Goal: Transaction & Acquisition: Purchase product/service

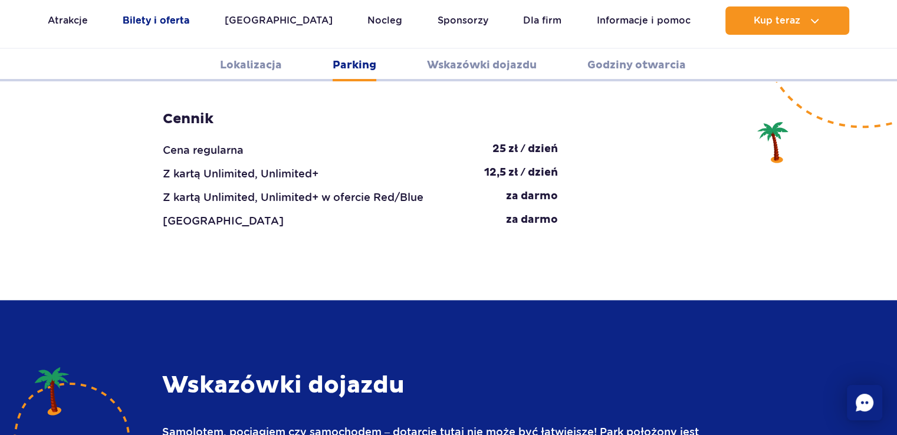
click at [163, 22] on link "Bilety i oferta" at bounding box center [156, 20] width 67 height 28
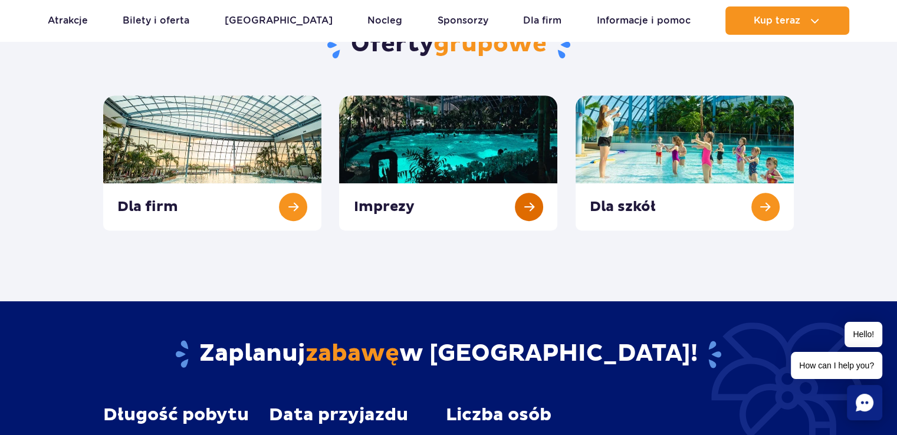
scroll to position [118, 0]
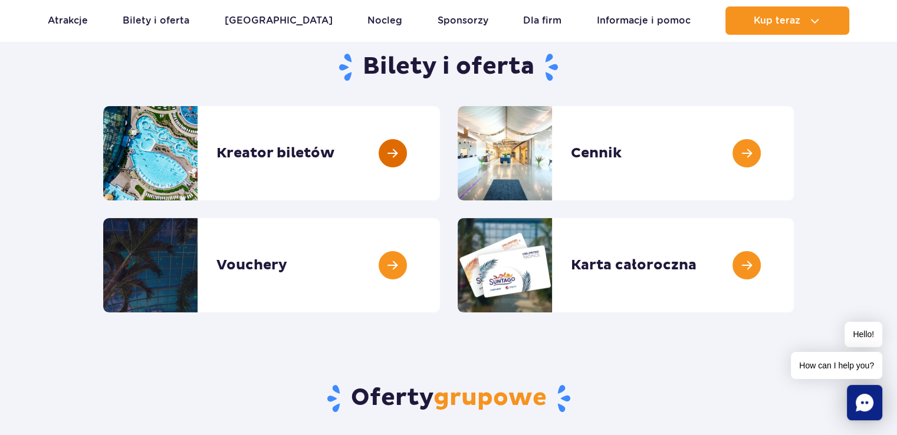
click at [440, 137] on link at bounding box center [440, 153] width 0 height 94
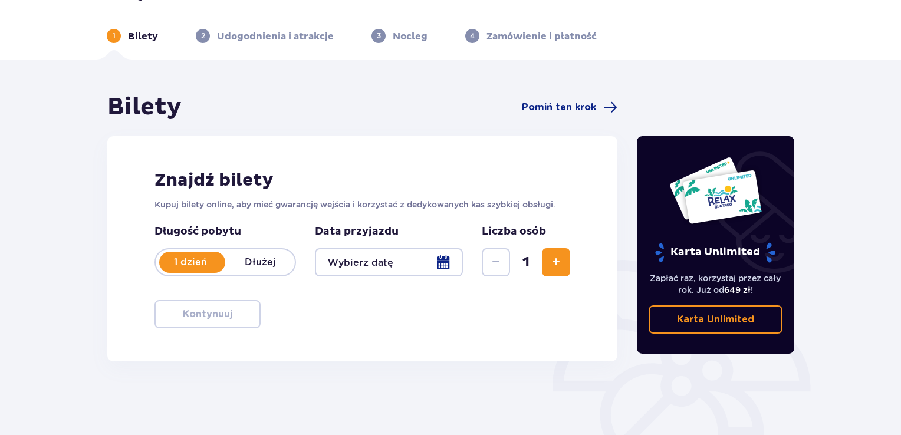
scroll to position [166, 0]
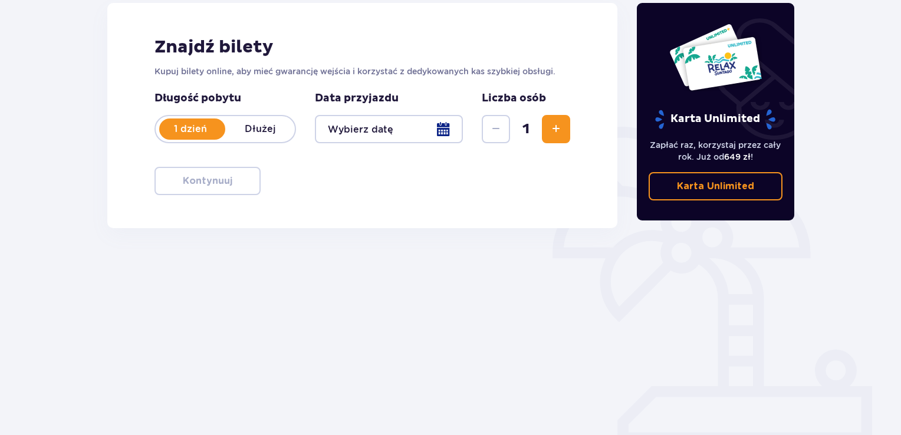
click at [403, 127] on div at bounding box center [389, 129] width 148 height 28
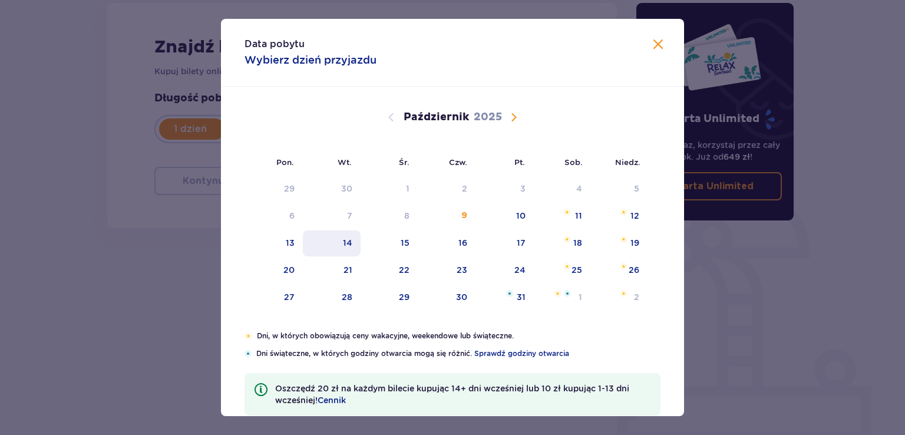
click at [348, 246] on div "14" at bounding box center [347, 243] width 9 height 12
type input "14.10.25"
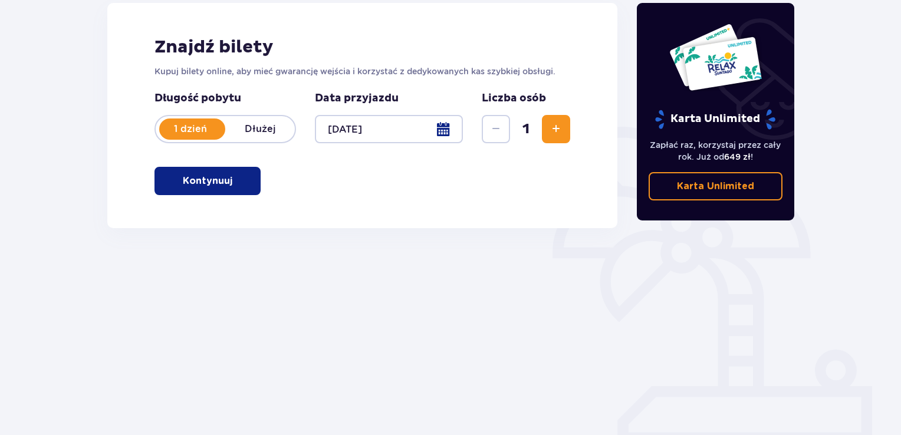
click at [113, 231] on div "Bilety Pomiń ten krok Znajdź bilety Kupuj bilety online, aby mieć gwarancję wej…" at bounding box center [362, 161] width 530 height 405
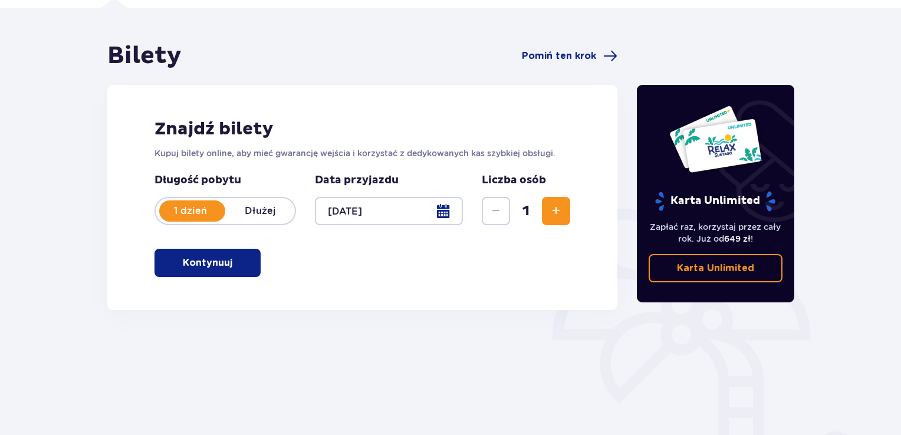
scroll to position [48, 0]
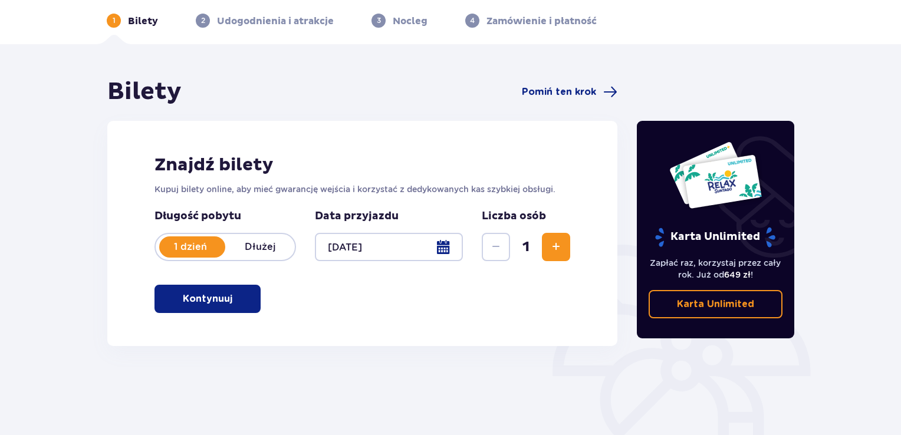
click at [552, 245] on span "Zwiększ" at bounding box center [556, 247] width 14 height 14
click at [200, 302] on p "Kontynuuj" at bounding box center [208, 298] width 50 height 13
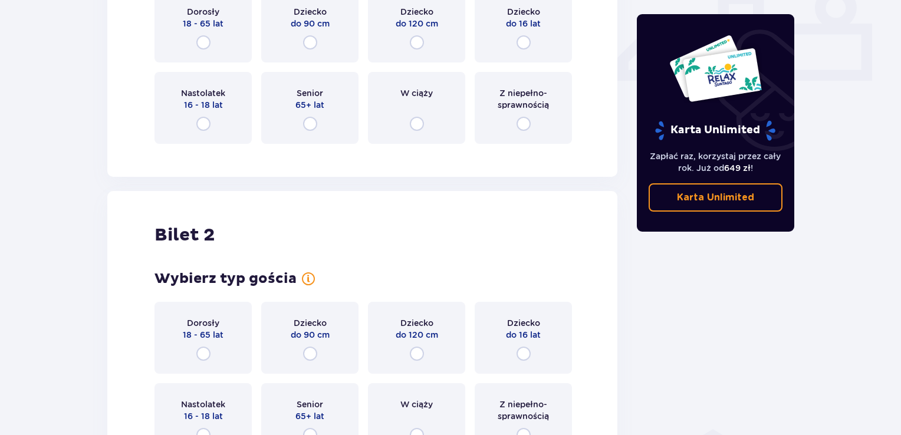
scroll to position [512, 0]
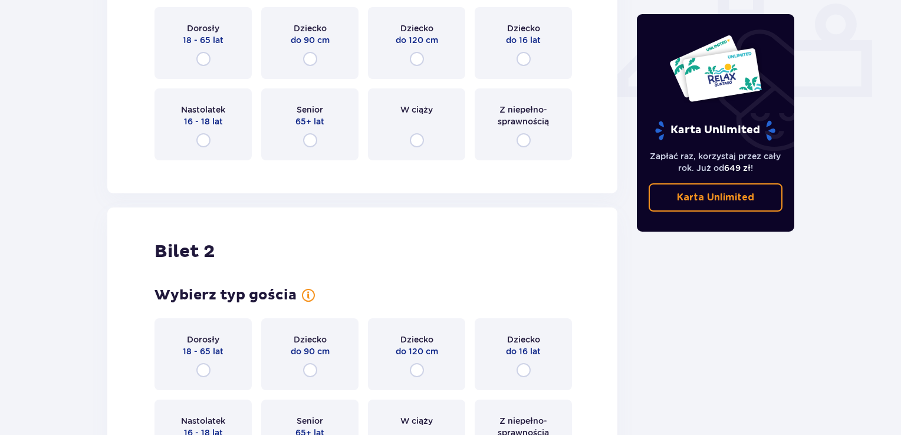
click at [205, 66] on input "radio" at bounding box center [203, 59] width 14 height 14
radio input "true"
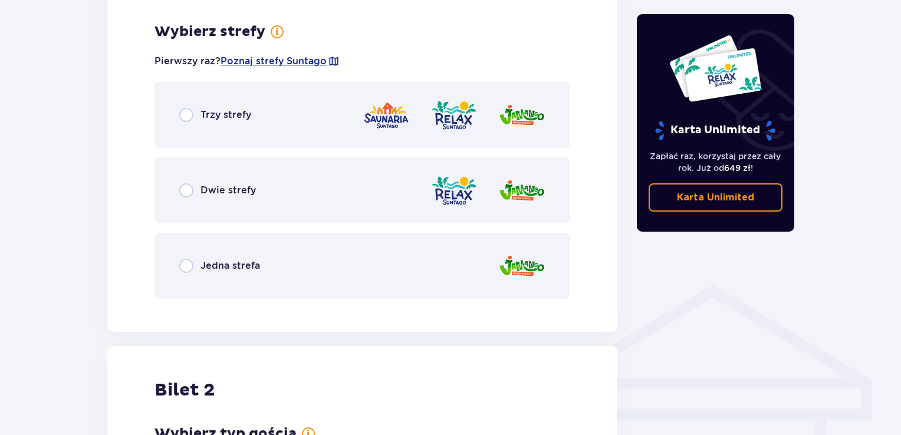
scroll to position [681, 0]
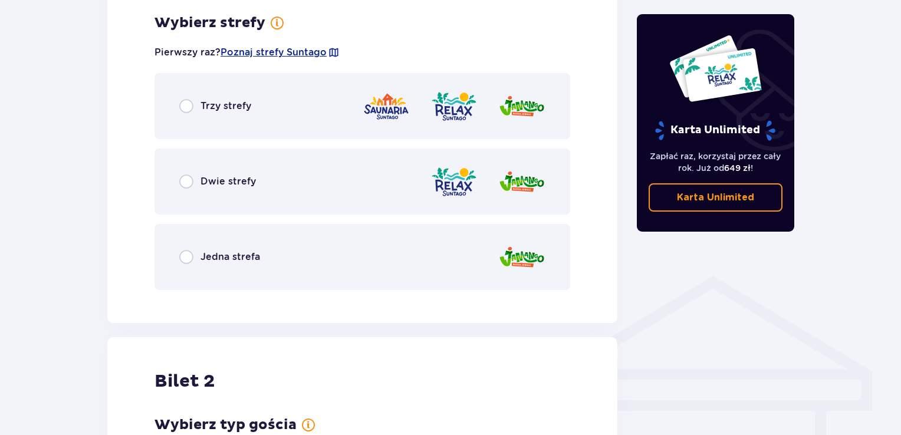
click at [246, 119] on div "Trzy strefy" at bounding box center [362, 106] width 416 height 66
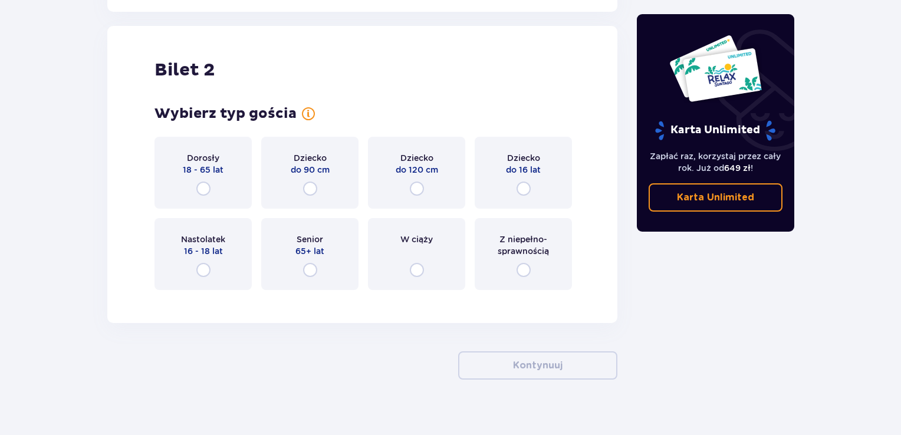
scroll to position [1334, 0]
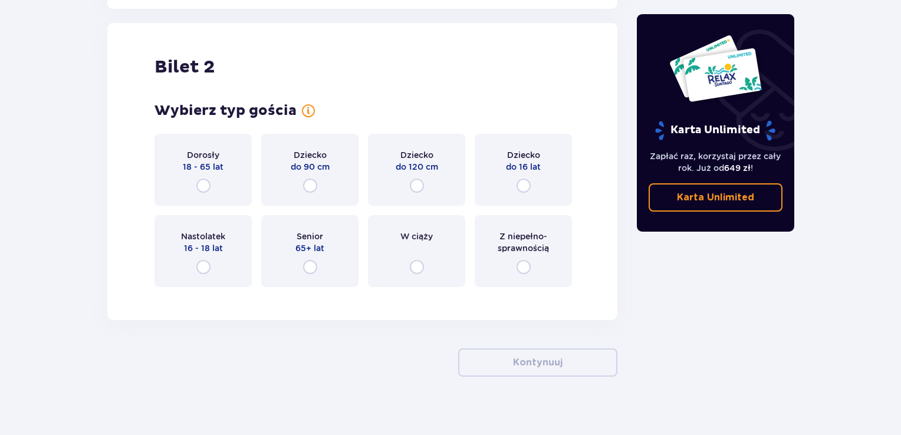
click at [204, 187] on input "radio" at bounding box center [203, 186] width 14 height 14
radio input "true"
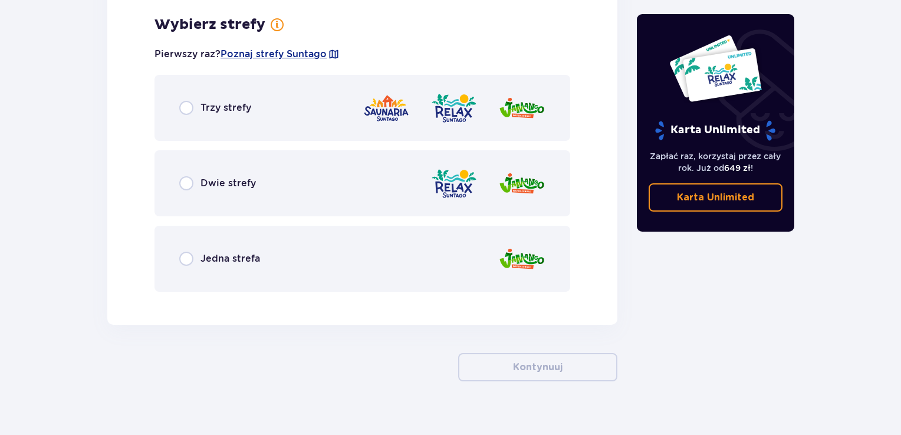
scroll to position [1630, 0]
click at [253, 128] on div "Trzy strefy" at bounding box center [362, 107] width 416 height 66
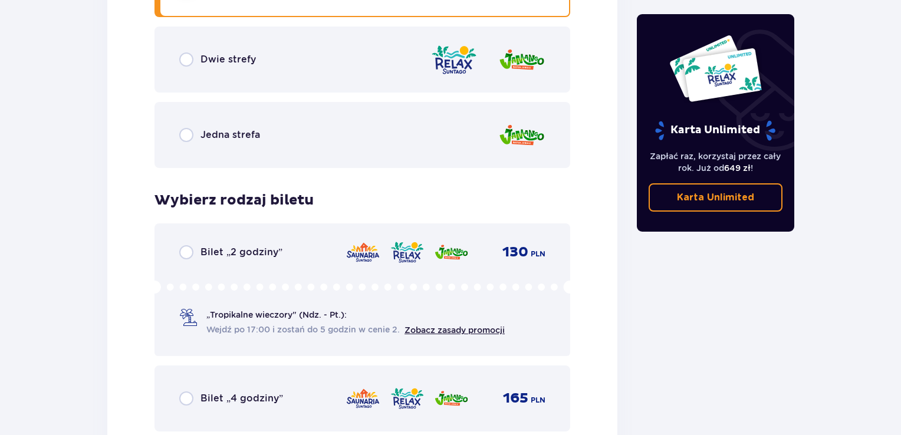
click at [254, 50] on div "Dwie strefy" at bounding box center [362, 60] width 416 height 66
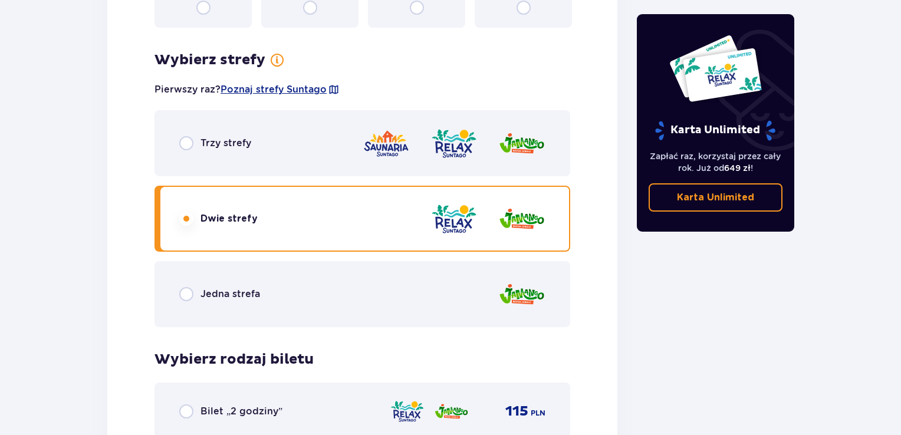
scroll to position [1517, 0]
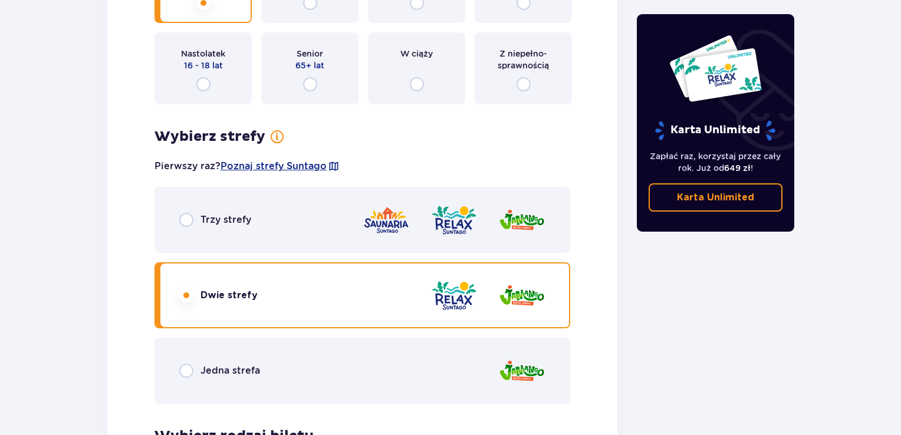
click at [358, 229] on div "Trzy strefy" at bounding box center [362, 220] width 416 height 66
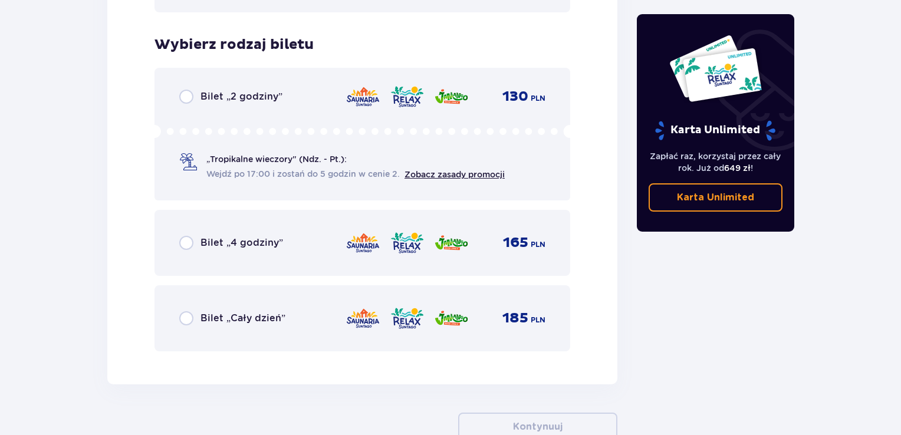
scroll to position [1867, 0]
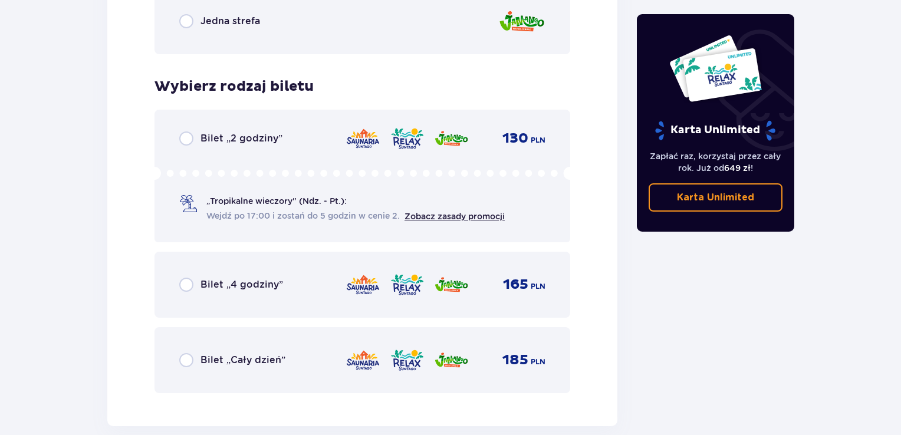
click at [276, 359] on span "Bilet „Cały dzień”" at bounding box center [242, 360] width 85 height 13
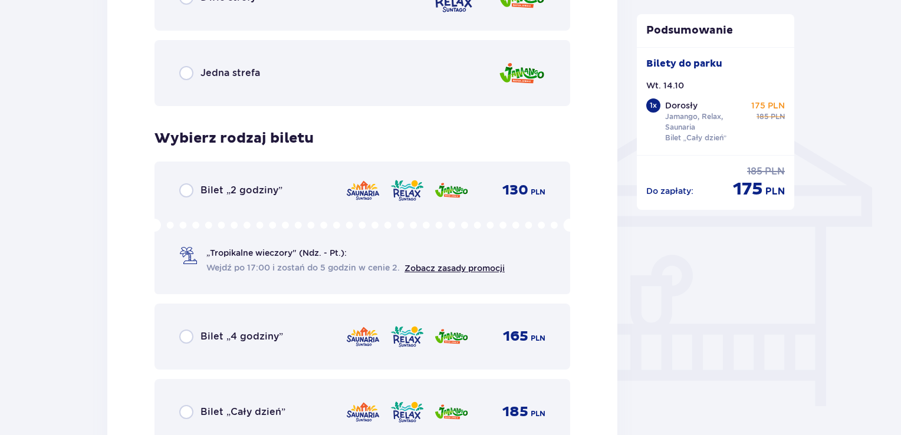
scroll to position [1160, 0]
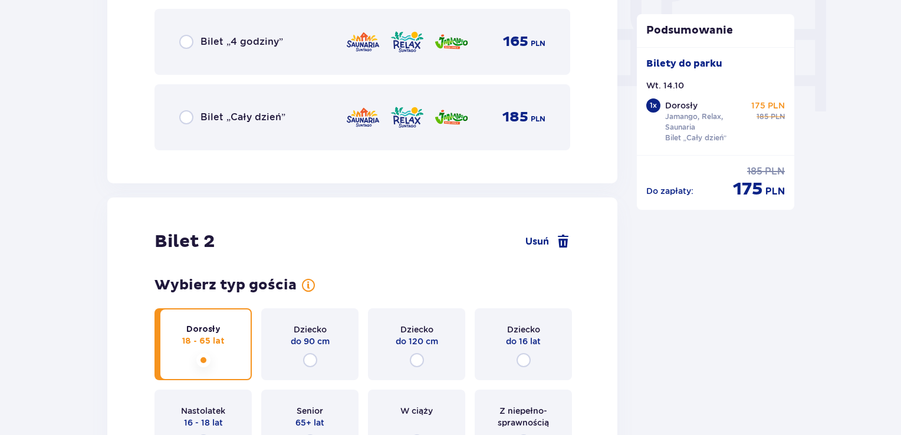
click at [286, 127] on div "Bilet „Cały dzień” 185 PLN" at bounding box center [362, 117] width 366 height 25
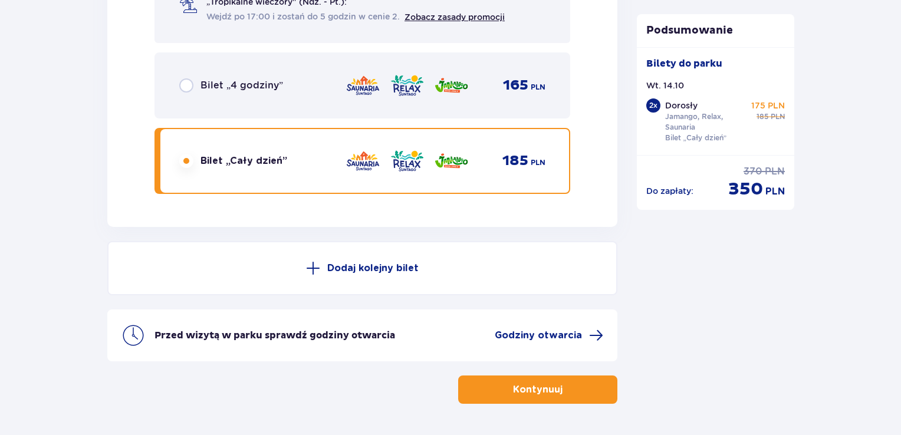
scroll to position [2104, 0]
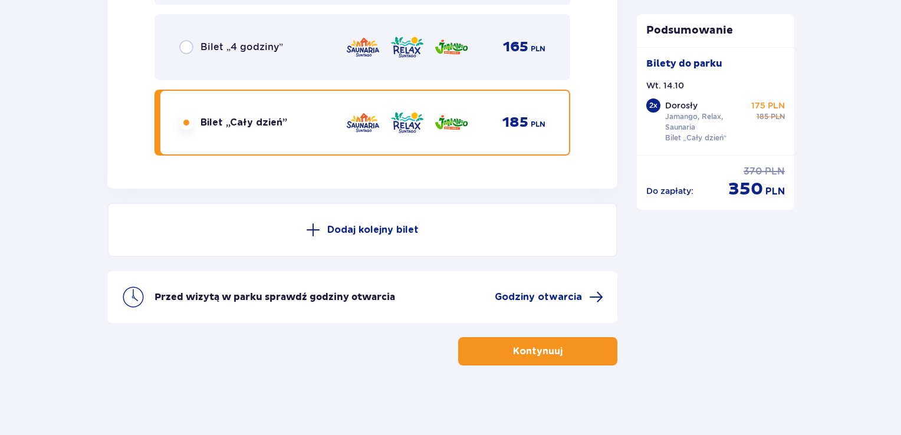
click at [513, 347] on p "Kontynuuj" at bounding box center [538, 351] width 50 height 13
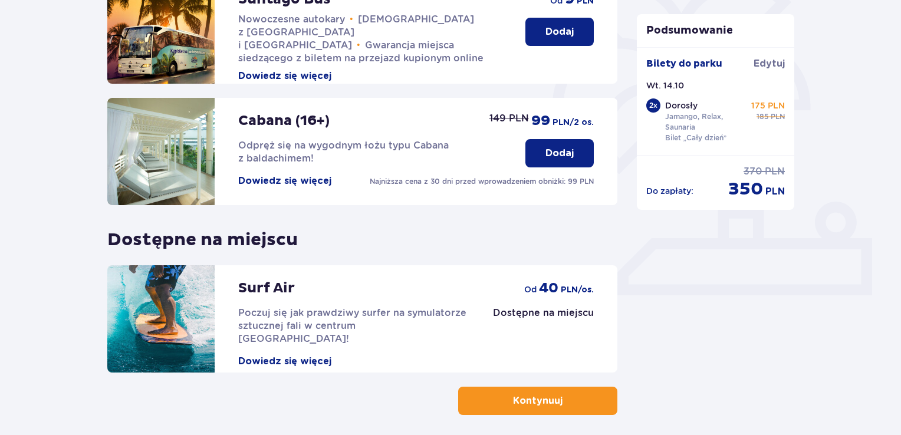
scroll to position [236, 0]
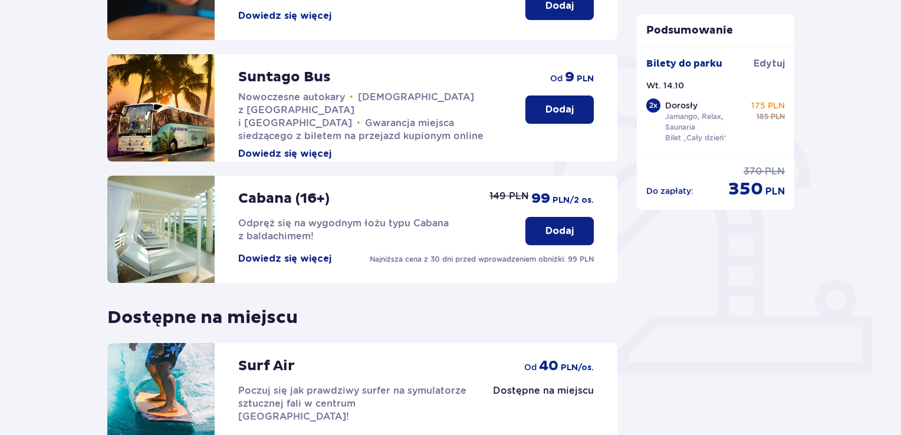
click at [571, 111] on p "Dodaj" at bounding box center [559, 109] width 28 height 13
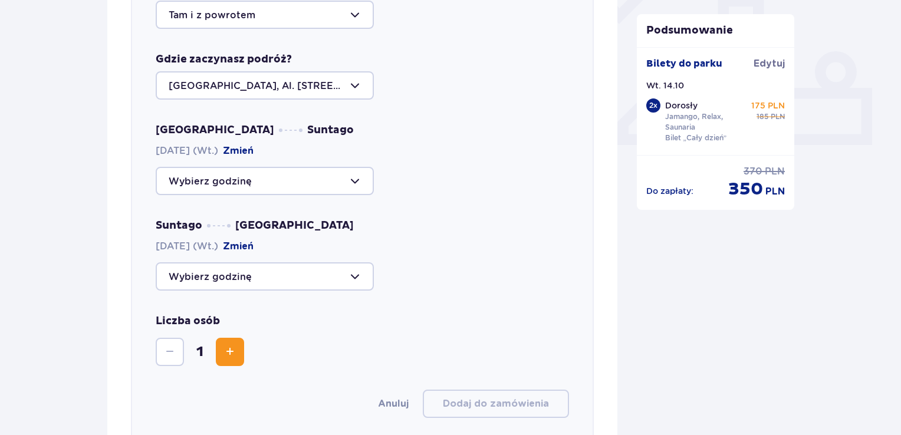
scroll to position [466, 0]
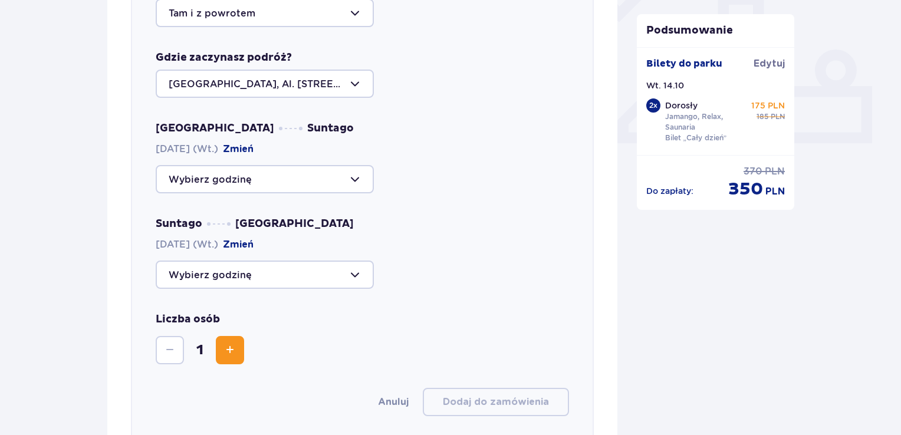
click at [351, 184] on div at bounding box center [265, 179] width 218 height 28
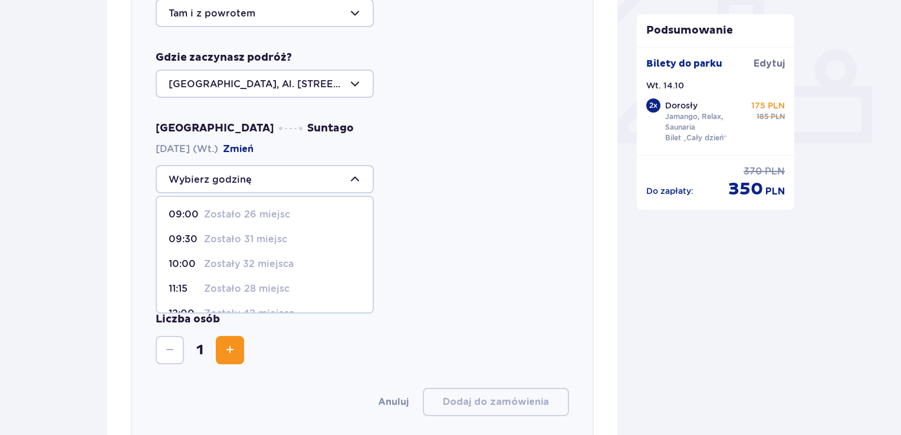
scroll to position [0, 0]
click at [322, 209] on div "09:00 Zostało 26 miejsc" at bounding box center [265, 215] width 192 height 13
type input "09:00"
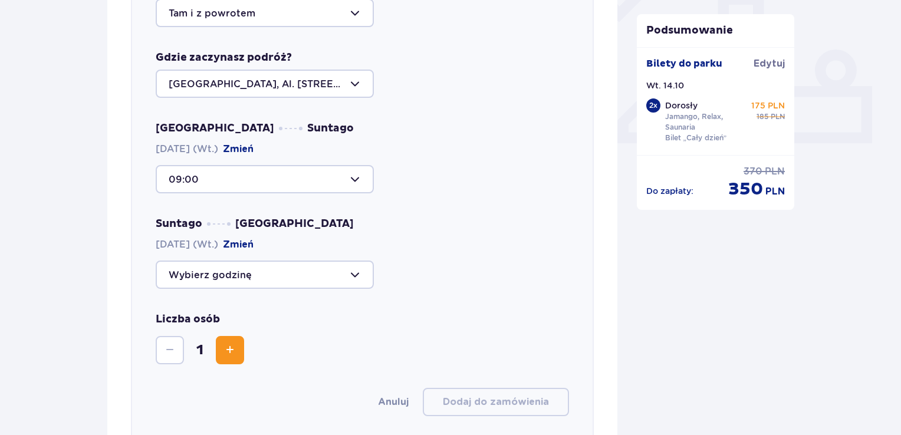
click at [330, 278] on div at bounding box center [265, 275] width 218 height 28
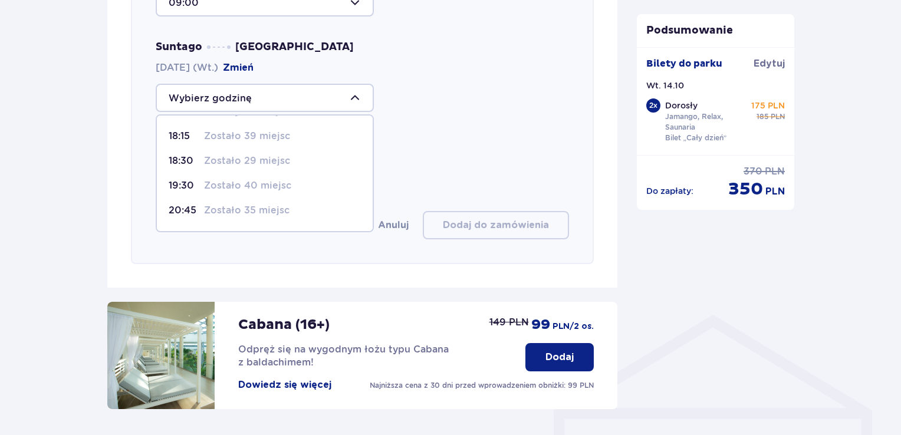
scroll to position [42, 0]
click at [316, 164] on div "18:30 Zostało 29 miejsc" at bounding box center [265, 165] width 192 height 13
type input "18:30"
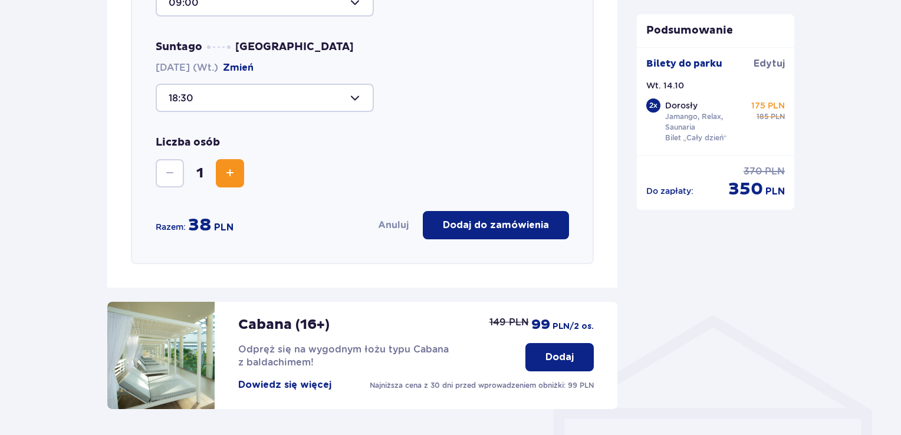
click at [230, 181] on button "Zwiększ" at bounding box center [230, 173] width 28 height 28
click at [160, 179] on button "Zmniejsz" at bounding box center [170, 173] width 28 height 28
click at [223, 175] on span "Zwiększ" at bounding box center [230, 173] width 14 height 14
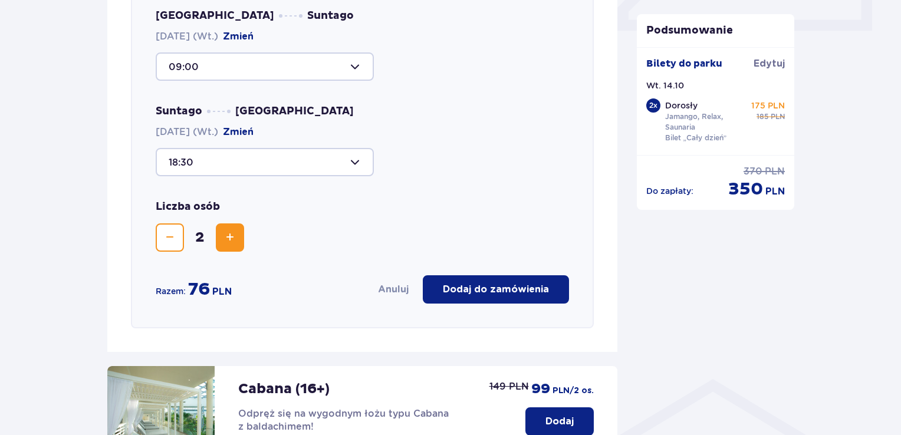
scroll to position [584, 0]
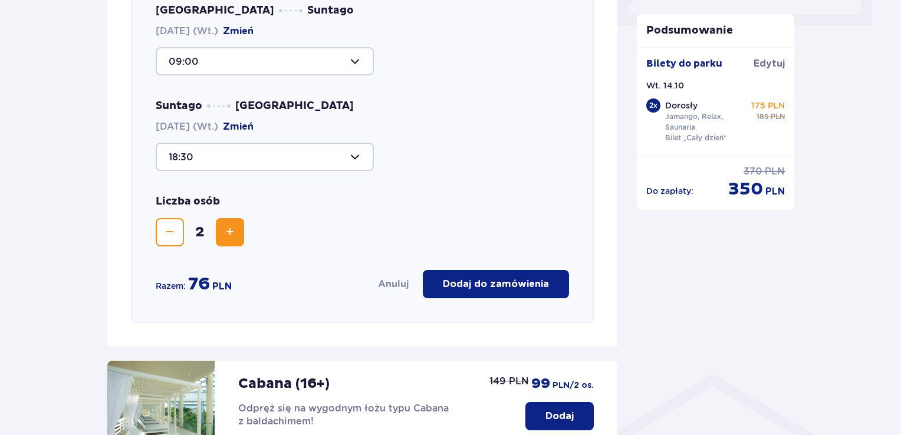
click at [478, 282] on p "Dodaj do zamówienia" at bounding box center [496, 284] width 106 height 13
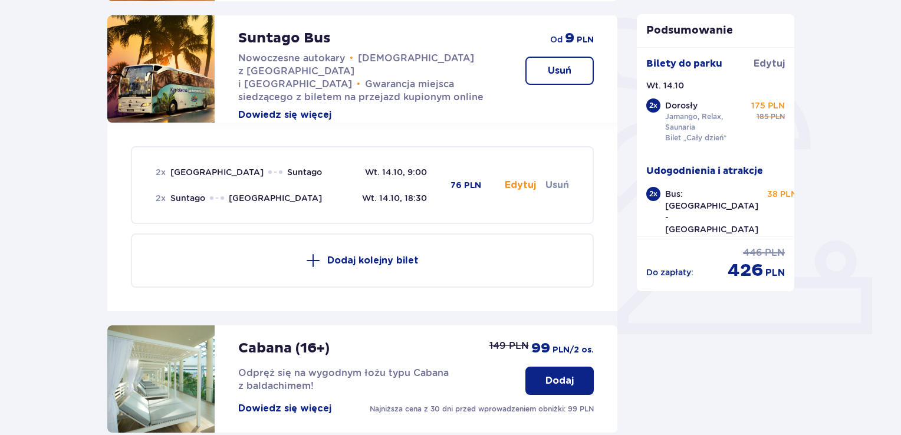
scroll to position [295, 0]
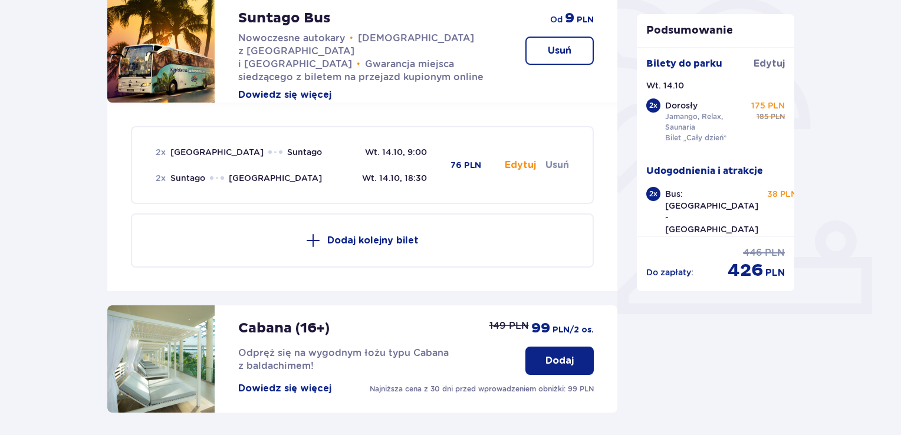
click at [523, 164] on button "Edytuj" at bounding box center [520, 165] width 31 height 13
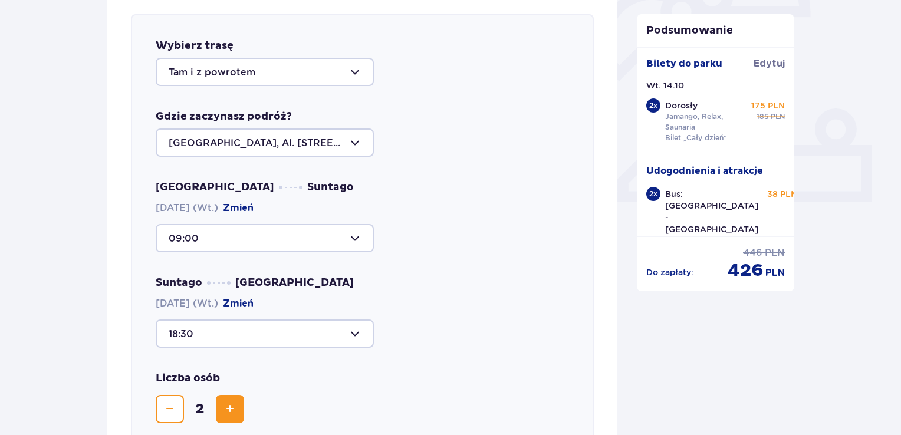
scroll to position [642, 0]
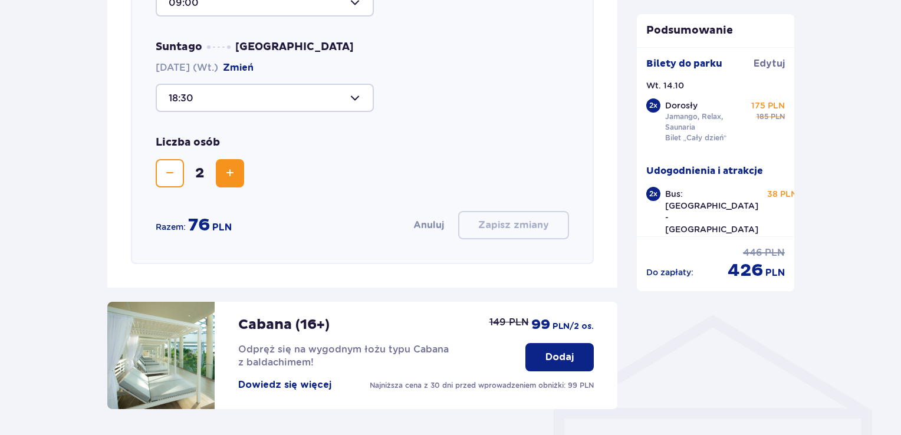
click at [291, 105] on div at bounding box center [265, 98] width 218 height 28
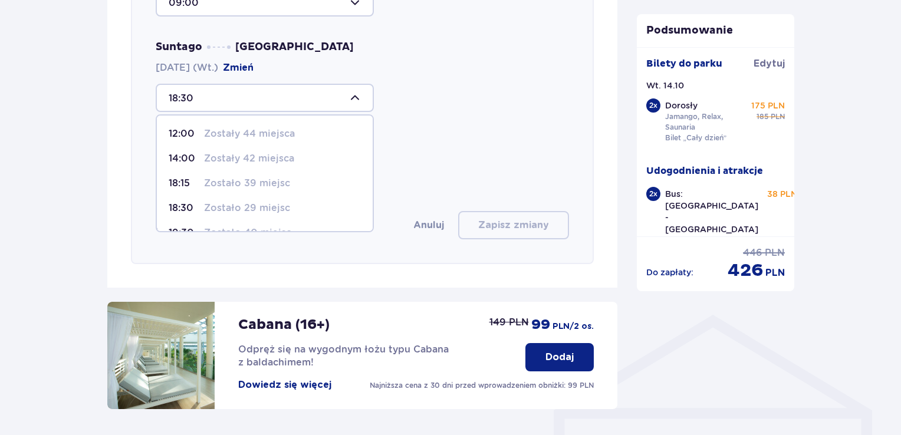
click at [257, 183] on p "Zostało 39 miejsc" at bounding box center [247, 183] width 86 height 13
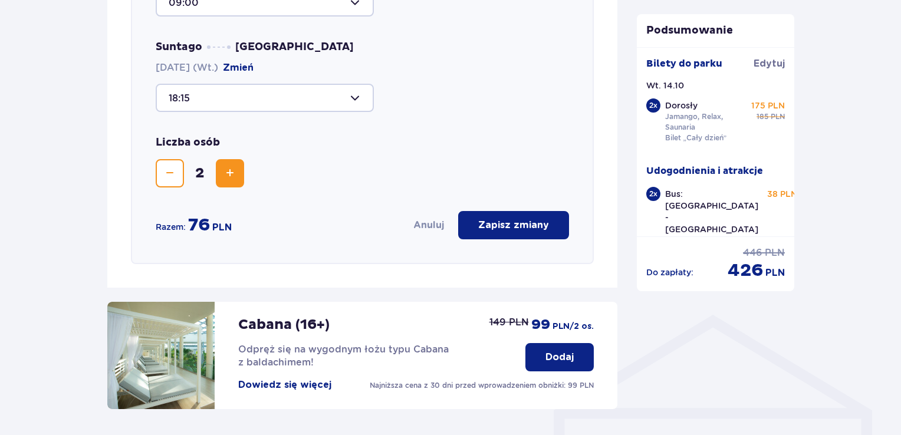
click at [298, 98] on div at bounding box center [265, 98] width 218 height 28
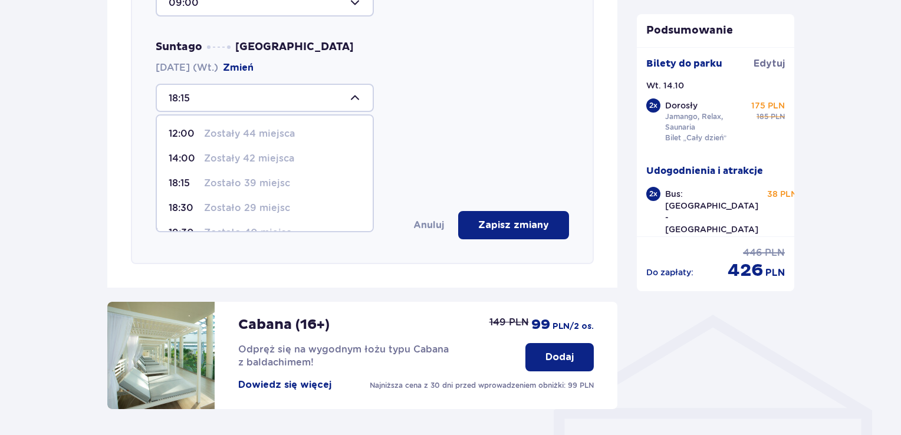
click at [271, 203] on p "Zostało 29 miejsc" at bounding box center [247, 208] width 86 height 13
type input "18:30"
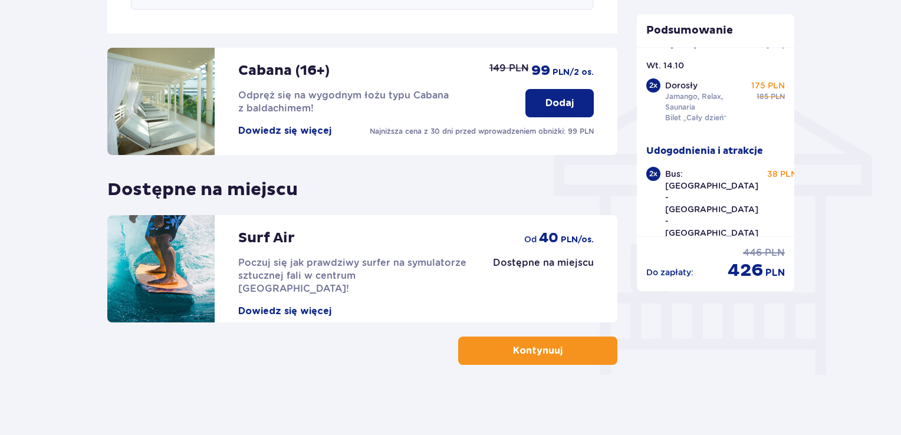
scroll to position [897, 0]
click at [552, 352] on p "Kontynuuj" at bounding box center [538, 350] width 50 height 13
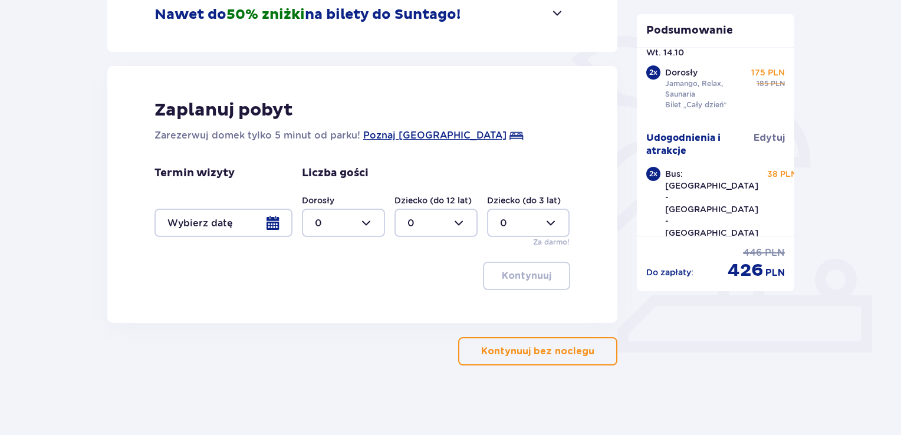
scroll to position [257, 0]
click at [373, 223] on div at bounding box center [343, 222] width 83 height 28
click at [563, 342] on button "Kontynuuj bez noclegu" at bounding box center [537, 351] width 159 height 28
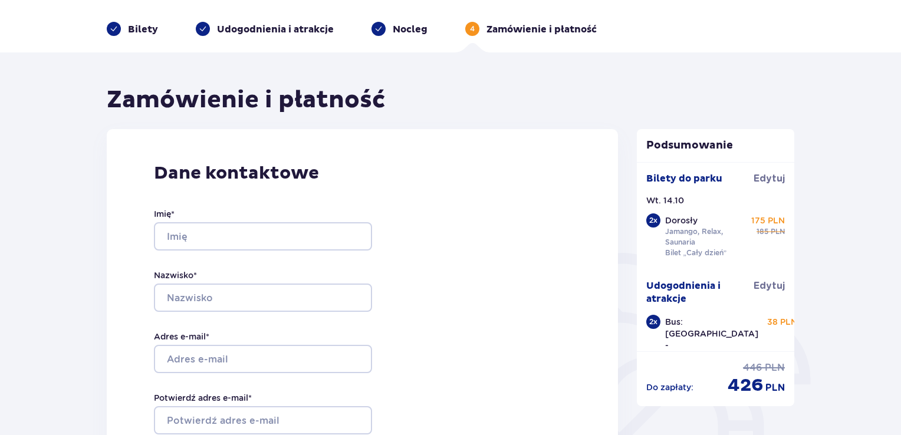
scroll to position [118, 0]
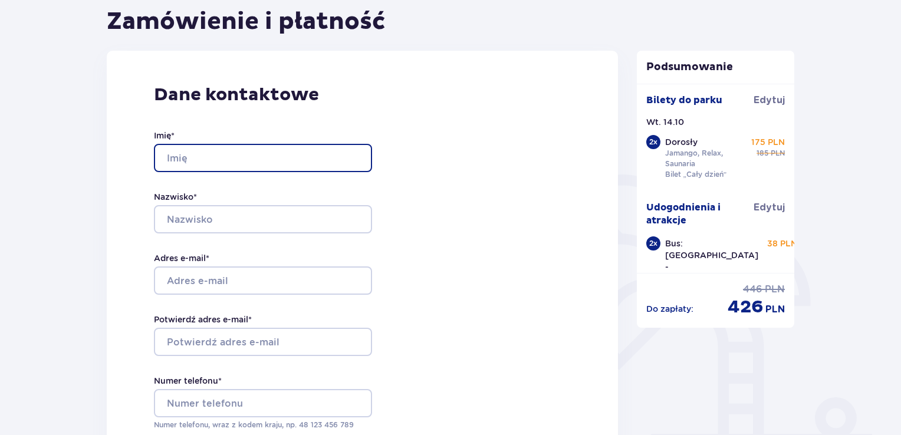
click at [269, 158] on input "Imię *" at bounding box center [263, 158] width 218 height 28
type input "Jakub"
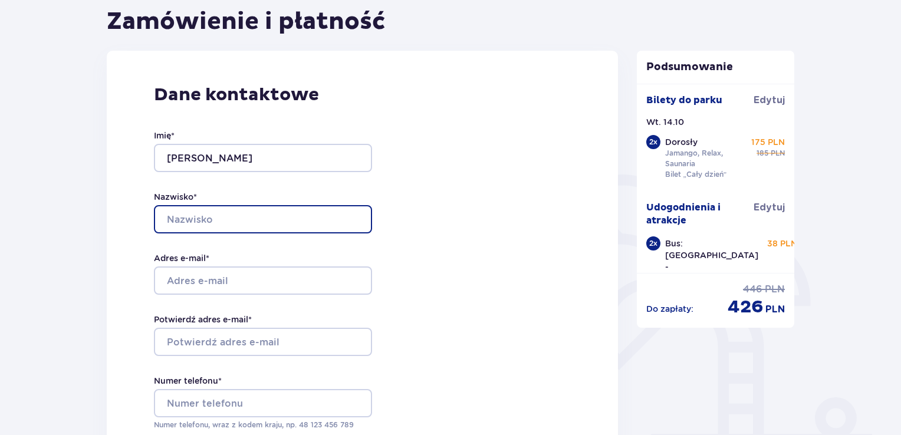
type input "Szamocki"
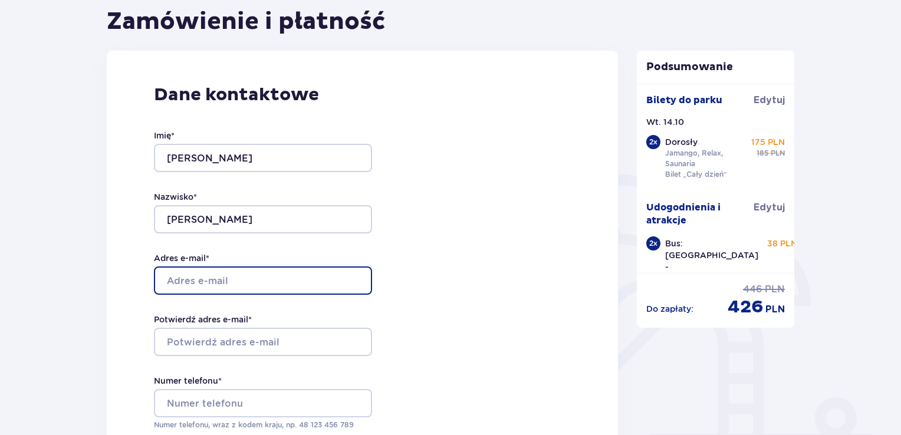
type input "[EMAIL_ADDRESS][DOMAIN_NAME]"
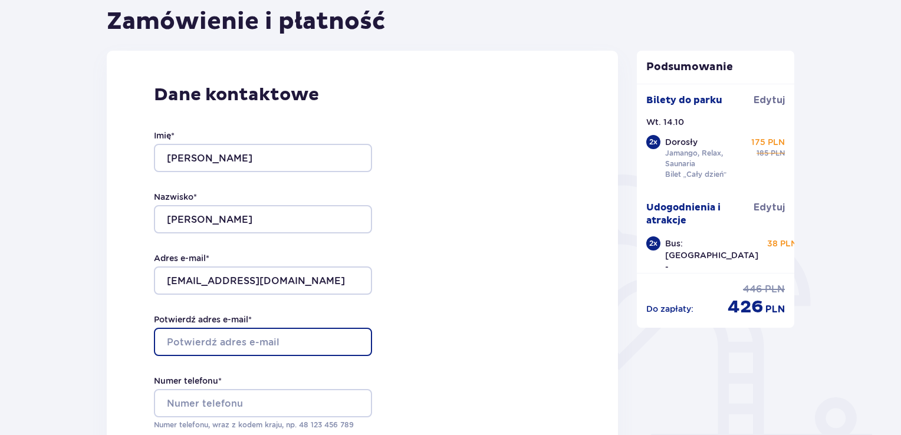
type input "[EMAIL_ADDRESS][DOMAIN_NAME]"
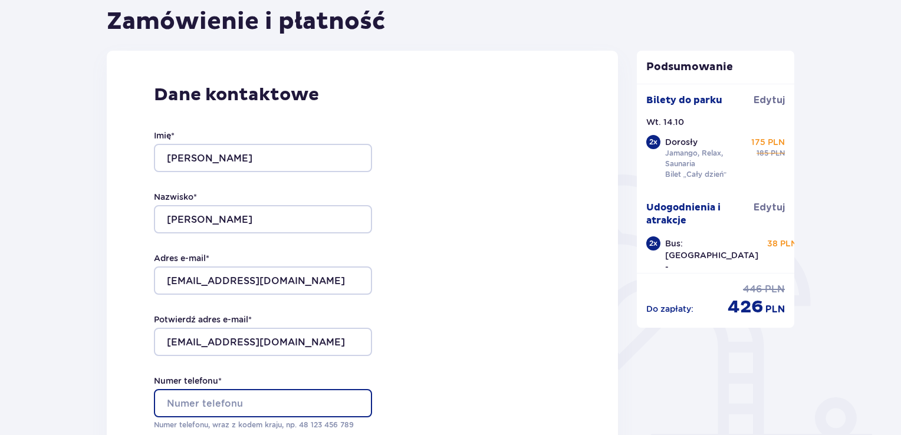
type input "505334308"
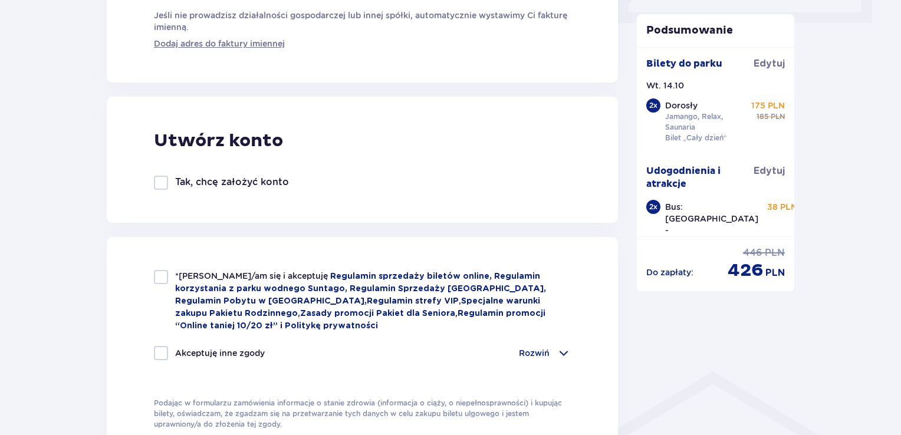
scroll to position [648, 0]
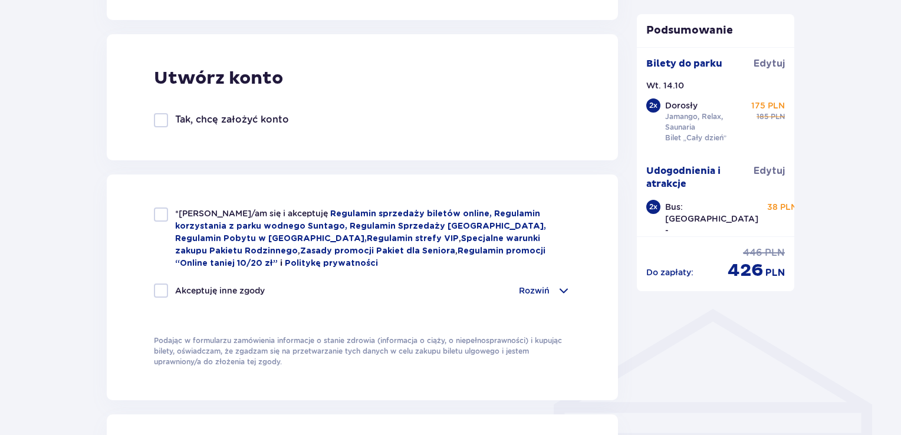
click at [177, 123] on p "Tak, chcę założyć konto" at bounding box center [232, 119] width 114 height 13
checkbox input "true"
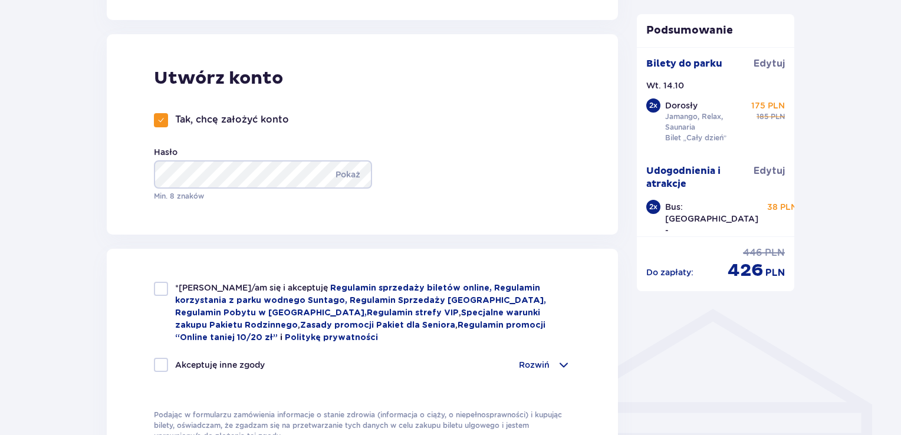
click at [421, 191] on div "Utwórz konto Tak, chcę założyć konto Hasło Pokaż Min. 8 znaków" at bounding box center [362, 134] width 511 height 200
click at [156, 290] on div at bounding box center [161, 289] width 14 height 14
checkbox input "true"
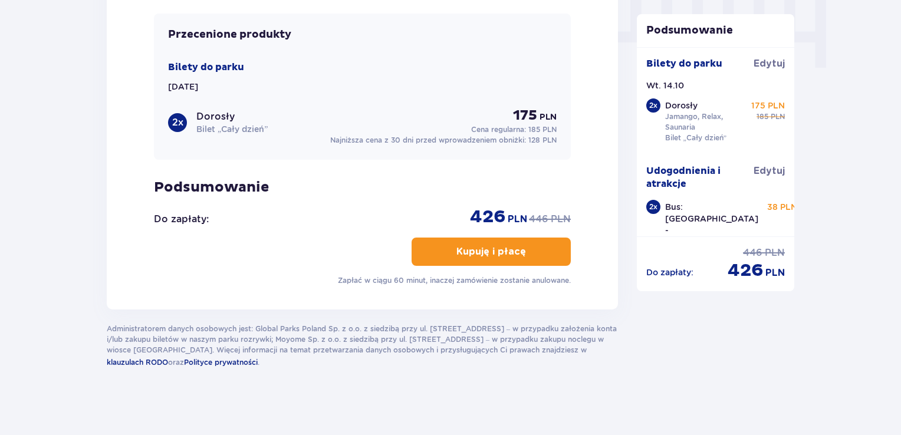
scroll to position [1205, 0]
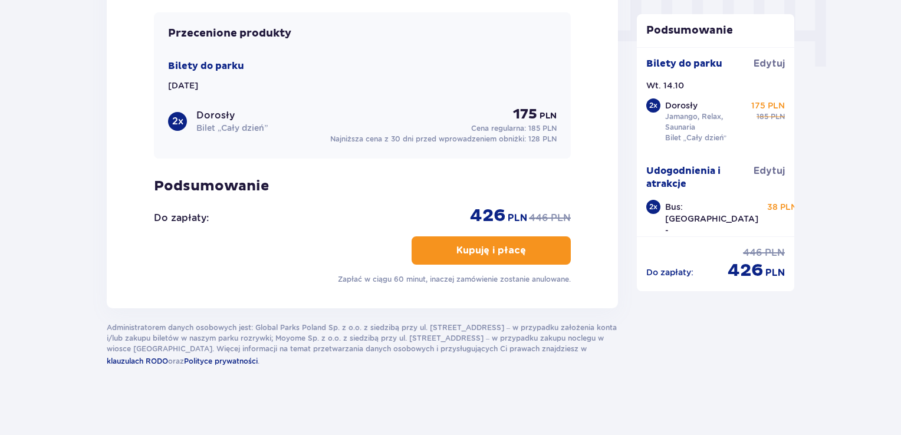
click at [456, 244] on p "Kupuję i płacę" at bounding box center [491, 250] width 70 height 13
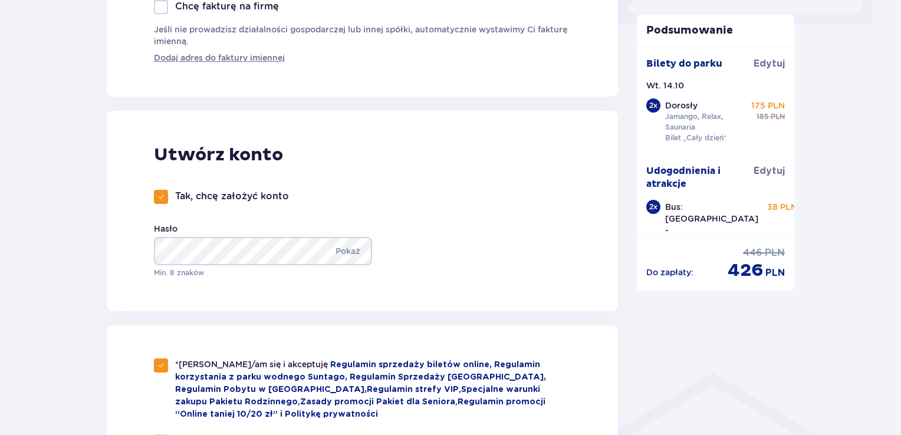
scroll to position [620, 0]
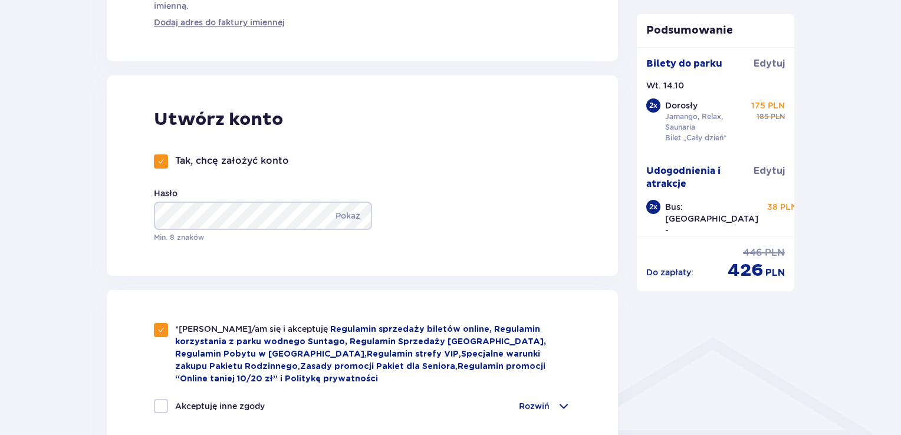
click at [239, 156] on p "Tak, chcę założyć konto" at bounding box center [232, 160] width 114 height 13
checkbox input "false"
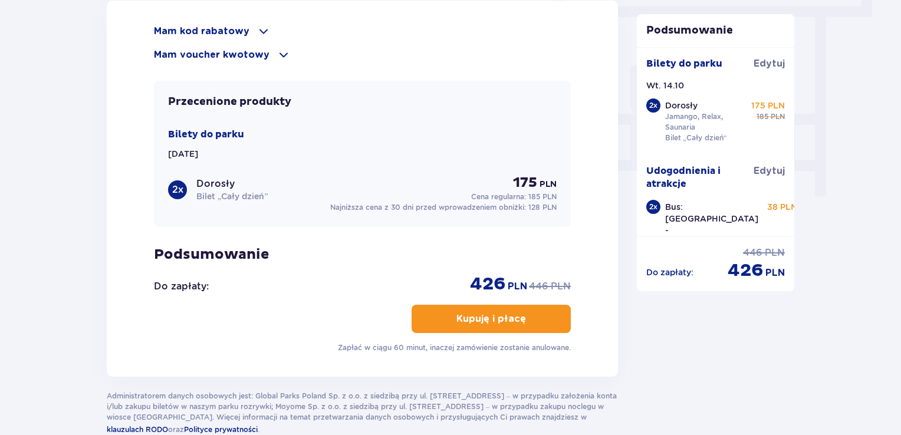
scroll to position [1143, 0]
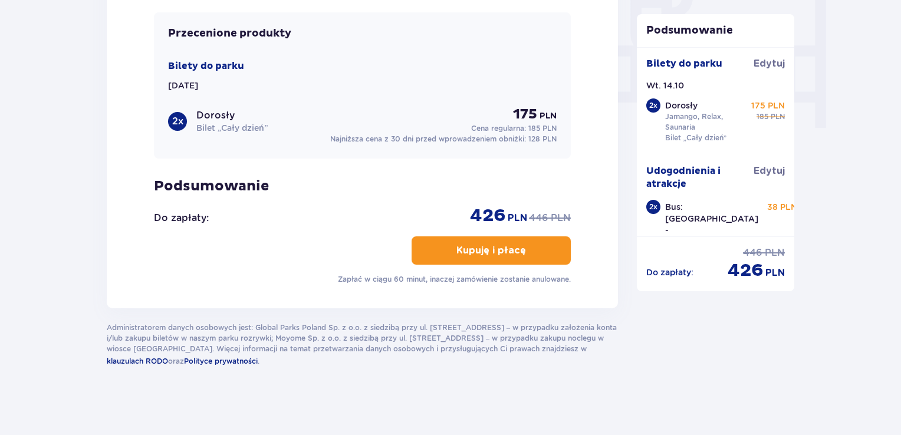
click at [483, 246] on p "Kupuję i płacę" at bounding box center [491, 250] width 70 height 13
